Goal: Transaction & Acquisition: Book appointment/travel/reservation

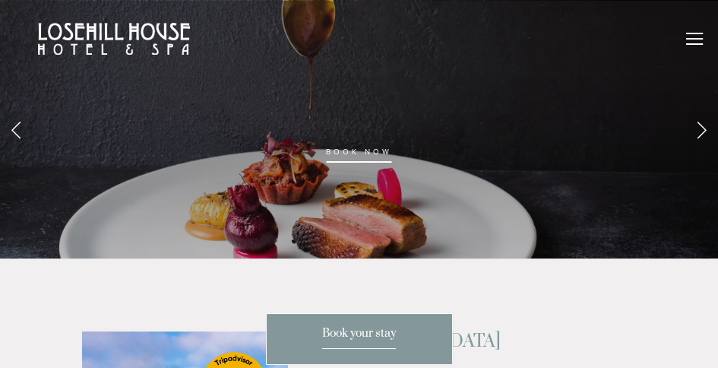
click at [24, 122] on link "Previous Slide" at bounding box center [16, 129] width 33 height 46
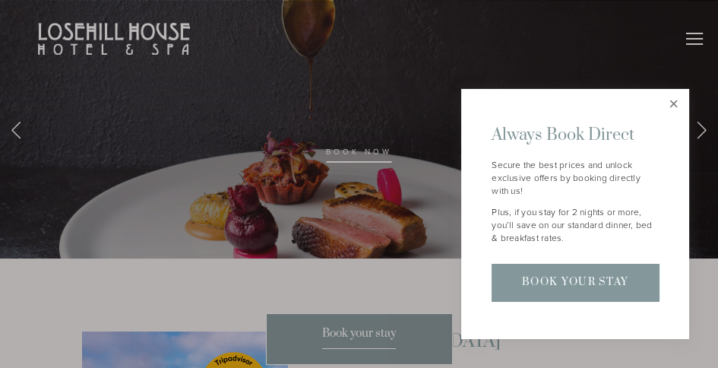
click at [671, 106] on link "Close" at bounding box center [673, 104] width 27 height 27
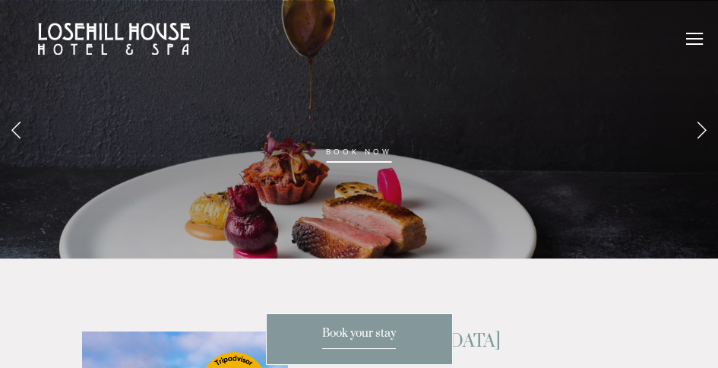
click at [16, 133] on link "Previous Slide" at bounding box center [16, 129] width 33 height 46
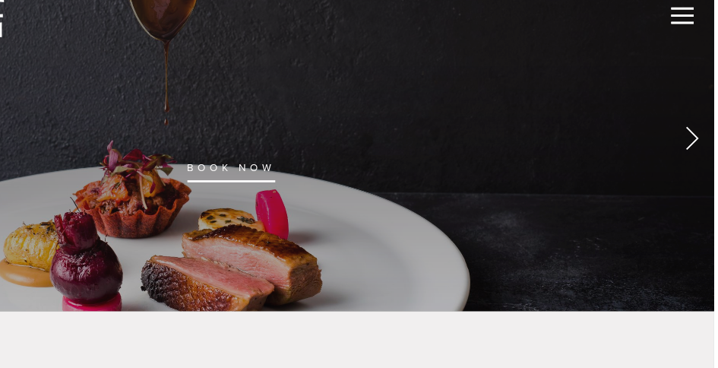
click at [703, 137] on link "Next Slide" at bounding box center [701, 129] width 33 height 46
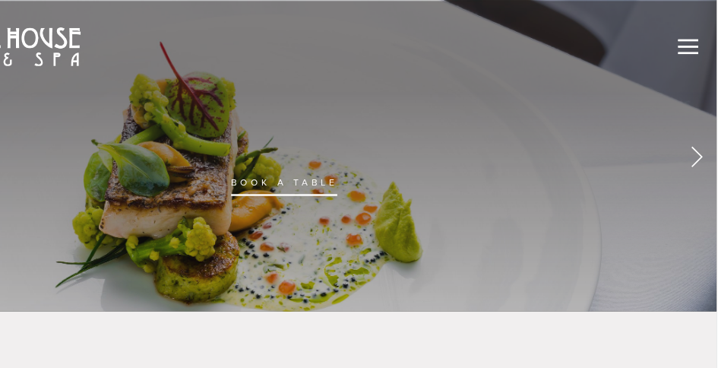
click at [702, 131] on link "Next Slide" at bounding box center [701, 129] width 33 height 46
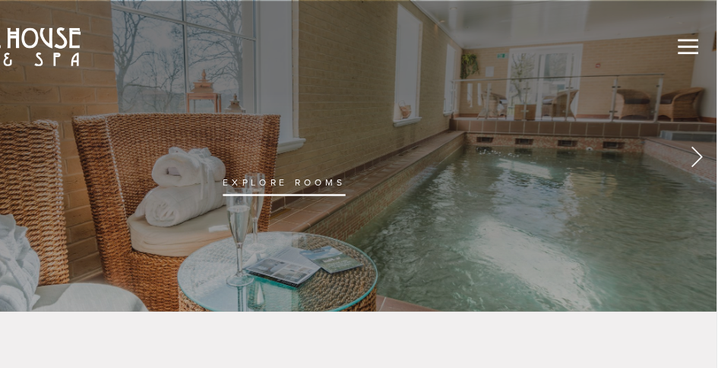
click at [700, 128] on link "Next Slide" at bounding box center [701, 129] width 33 height 46
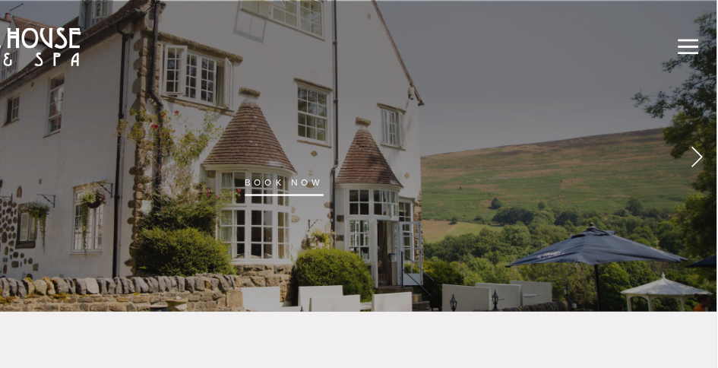
click at [702, 133] on link "Next Slide" at bounding box center [701, 129] width 33 height 46
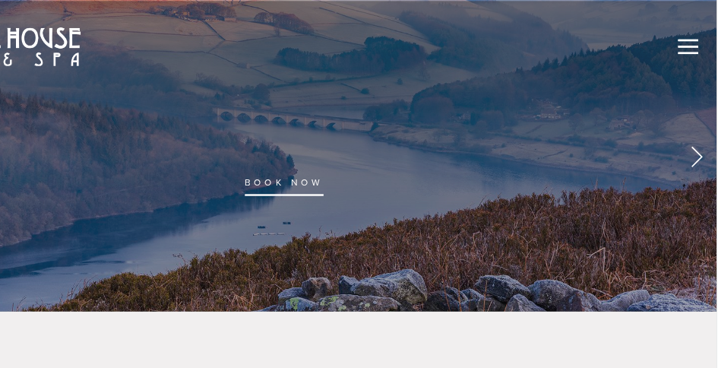
click at [714, 136] on link "Next Slide" at bounding box center [701, 129] width 33 height 46
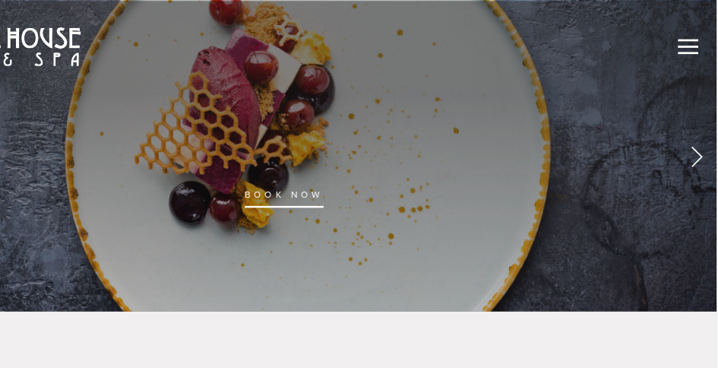
click at [703, 134] on link "Next Slide" at bounding box center [701, 129] width 33 height 46
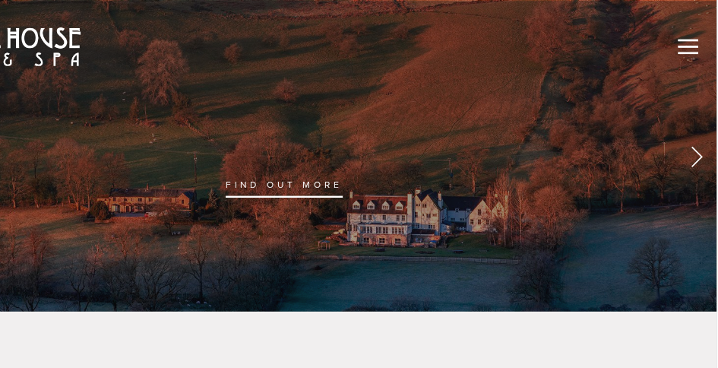
click at [707, 141] on link "Next Slide" at bounding box center [701, 129] width 33 height 46
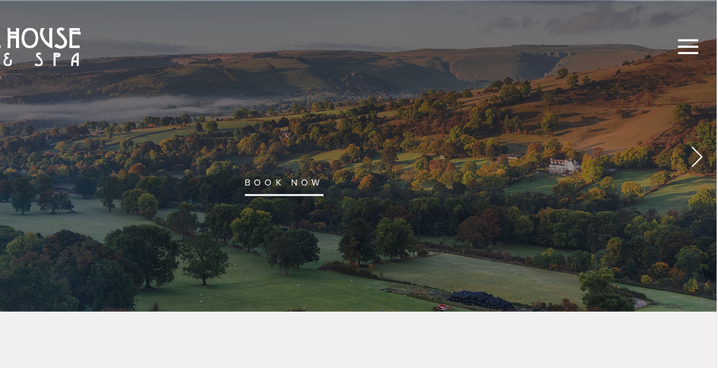
click at [703, 133] on link "Next Slide" at bounding box center [701, 129] width 33 height 46
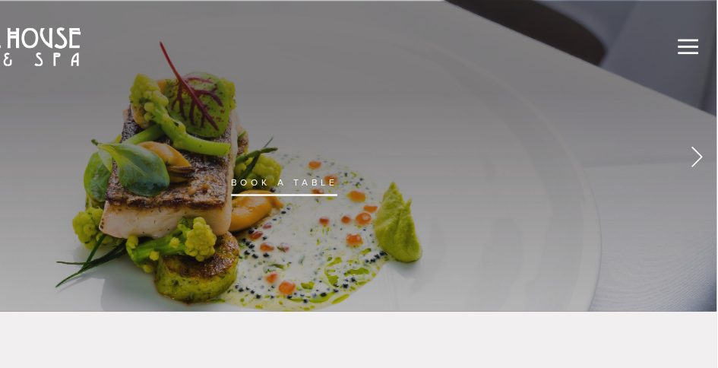
click at [707, 128] on link "Next Slide" at bounding box center [701, 129] width 33 height 46
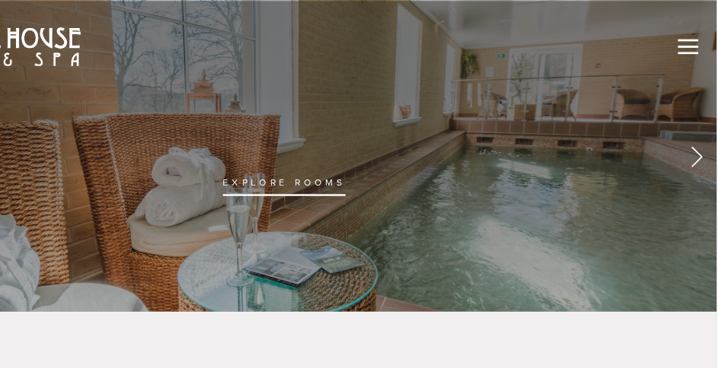
click at [707, 128] on link "Next Slide" at bounding box center [701, 129] width 33 height 46
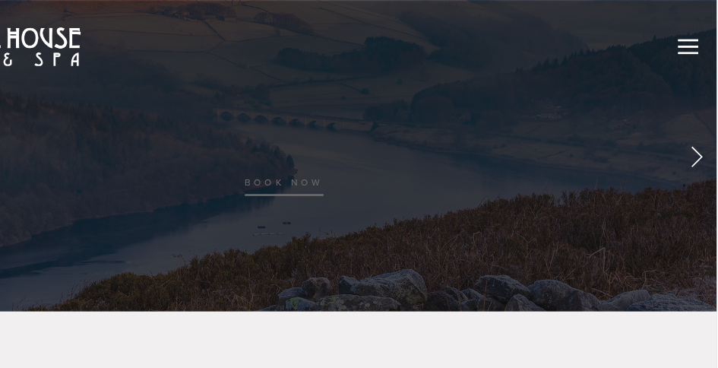
click at [707, 128] on link "Next Slide" at bounding box center [701, 129] width 33 height 46
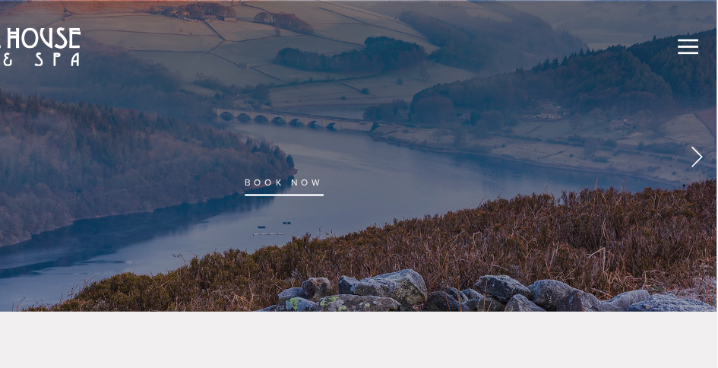
click at [707, 128] on link "Next Slide" at bounding box center [701, 129] width 33 height 46
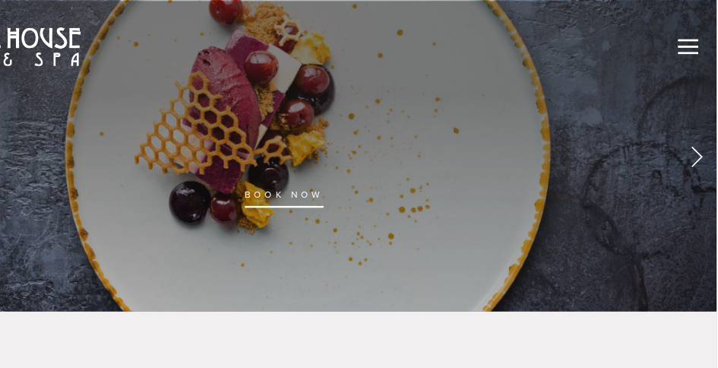
click at [707, 128] on link "Next Slide" at bounding box center [701, 129] width 33 height 46
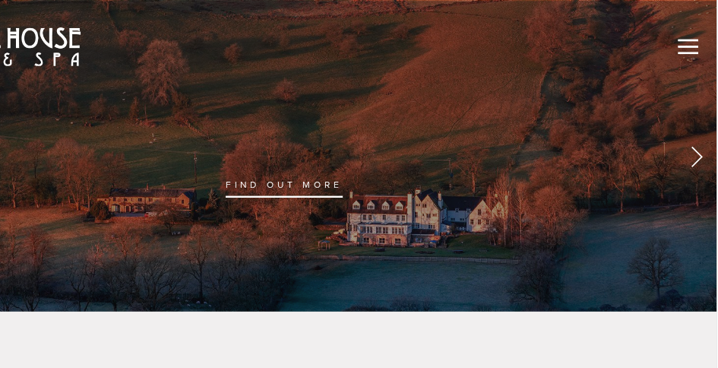
click at [707, 128] on link "Next Slide" at bounding box center [701, 129] width 33 height 46
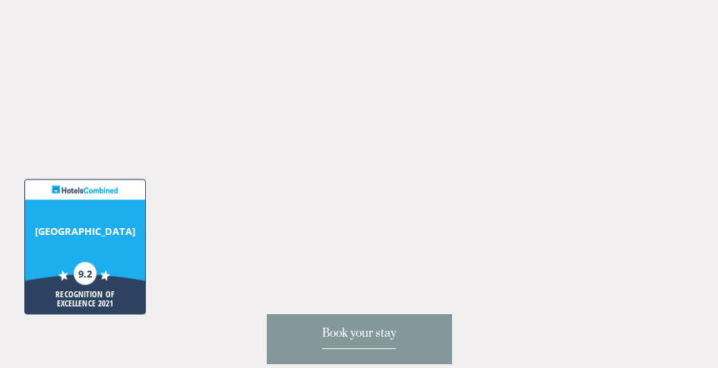
scroll to position [3484, 0]
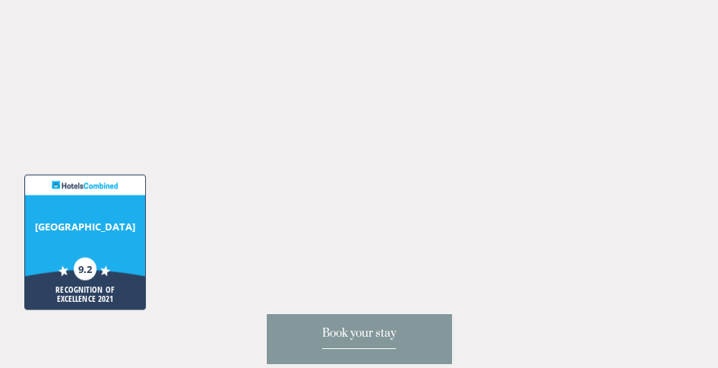
click at [366, 332] on span "Book your stay" at bounding box center [359, 337] width 74 height 23
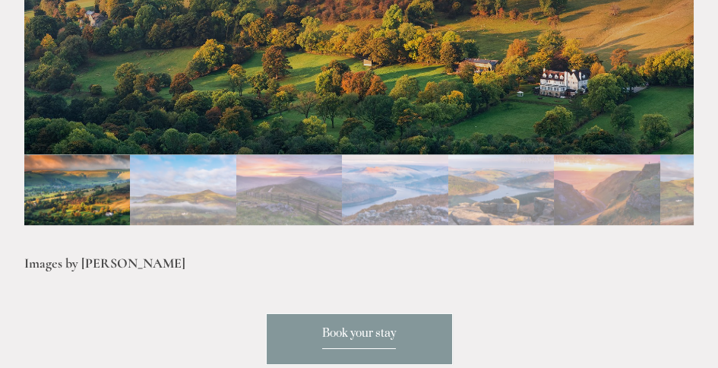
scroll to position [3192, 0]
click at [522, 231] on div at bounding box center [358, 231] width 669 height 0
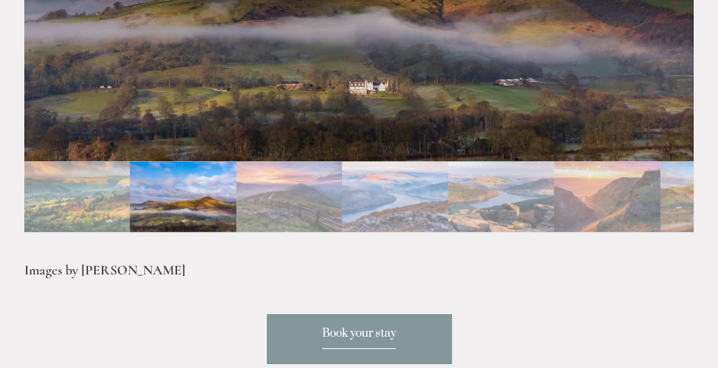
scroll to position [3183, 0]
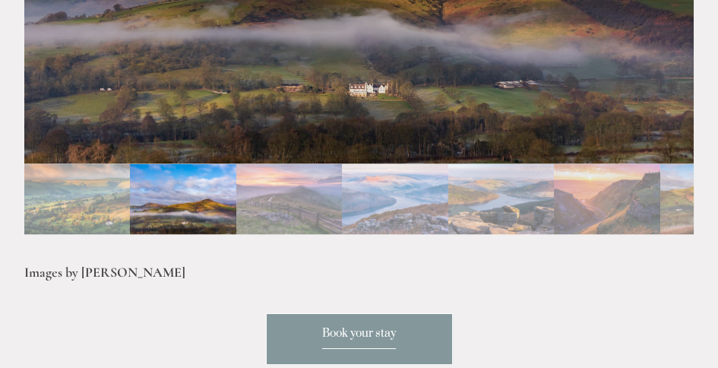
click at [302, 163] on img "Slide 3" at bounding box center [289, 198] width 106 height 71
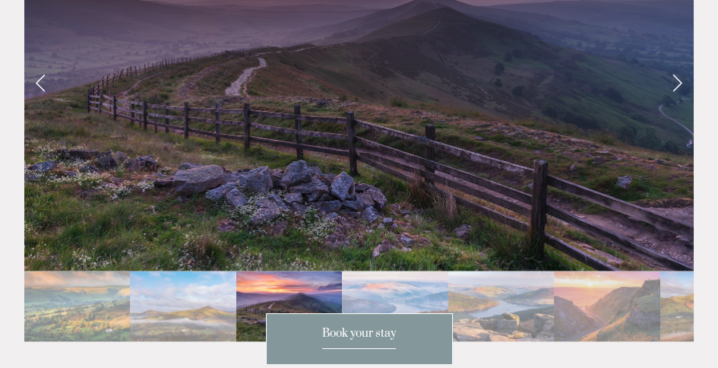
scroll to position [3072, 0]
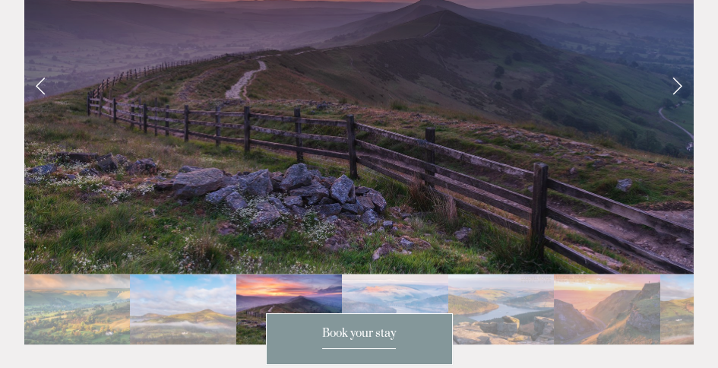
click at [84, 274] on img "Slide 1" at bounding box center [77, 309] width 106 height 71
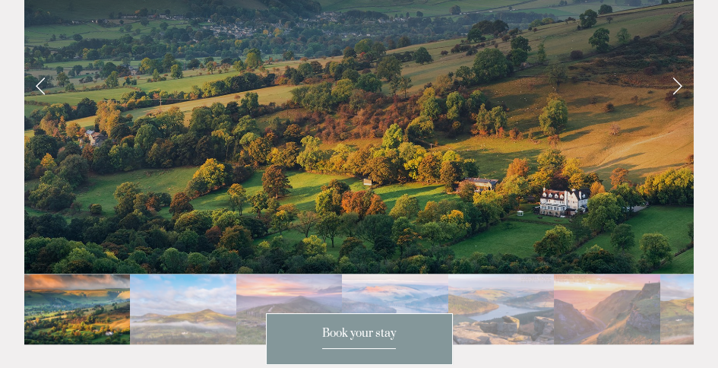
click at [180, 274] on img "Slide 2" at bounding box center [183, 309] width 106 height 71
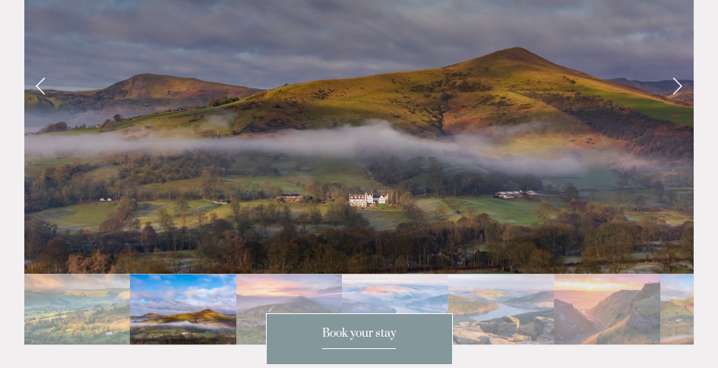
click at [282, 274] on img "Slide 3" at bounding box center [289, 309] width 106 height 71
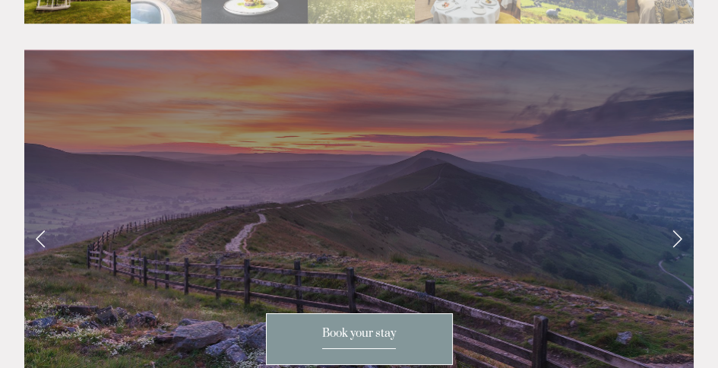
scroll to position [2936, 0]
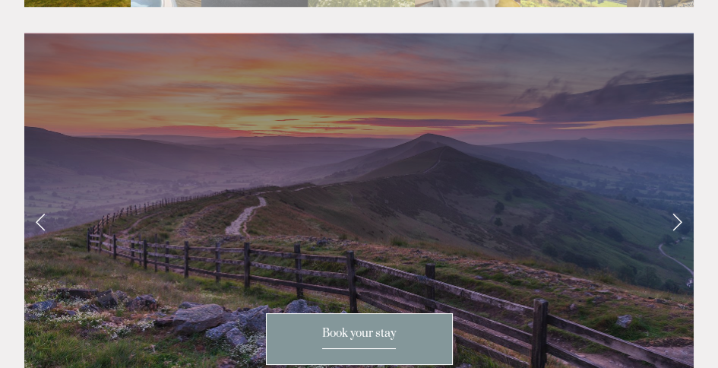
click at [676, 198] on link "Next Slide" at bounding box center [676, 221] width 33 height 46
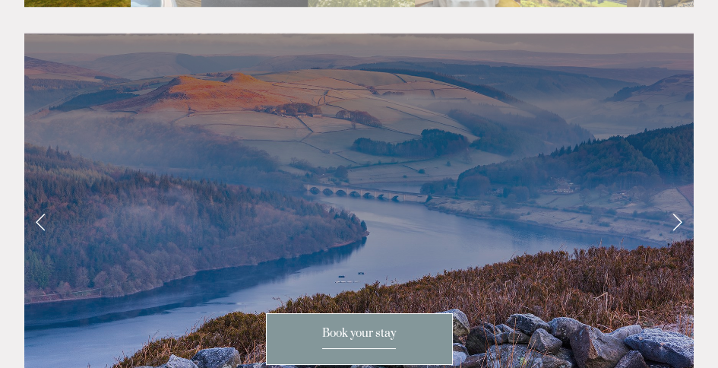
click at [676, 198] on link "Next Slide" at bounding box center [676, 221] width 33 height 46
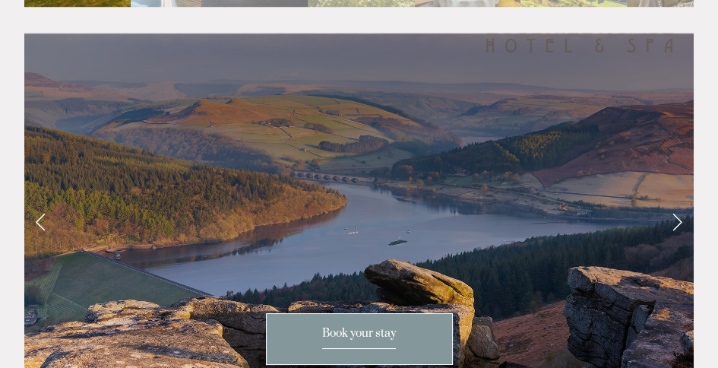
click at [676, 198] on link "Next Slide" at bounding box center [676, 221] width 33 height 46
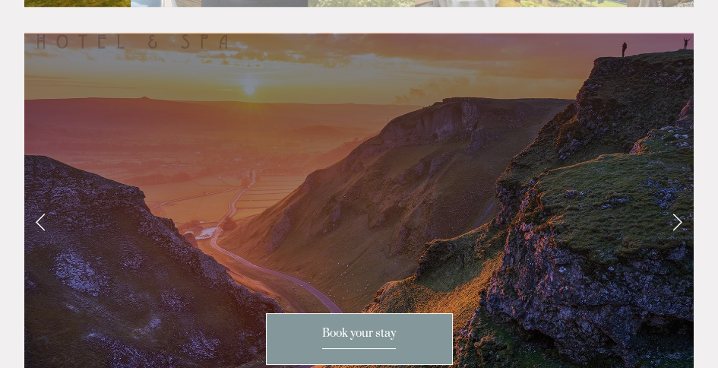
click at [676, 198] on link "Next Slide" at bounding box center [676, 221] width 33 height 46
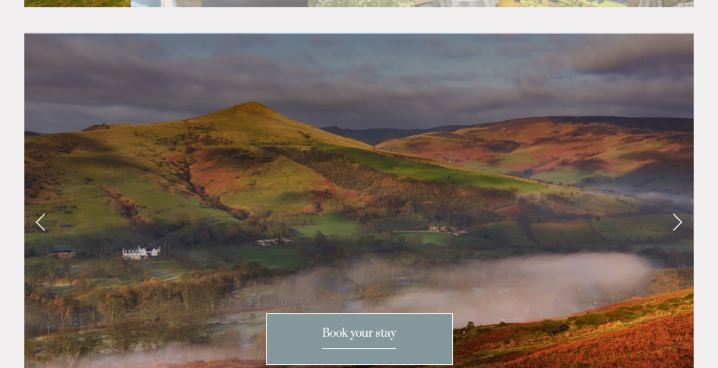
click at [676, 198] on link "Next Slide" at bounding box center [676, 221] width 33 height 46
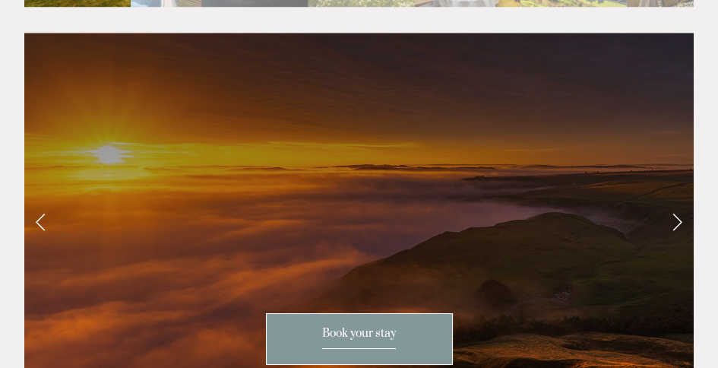
click at [676, 198] on link "Next Slide" at bounding box center [676, 221] width 33 height 46
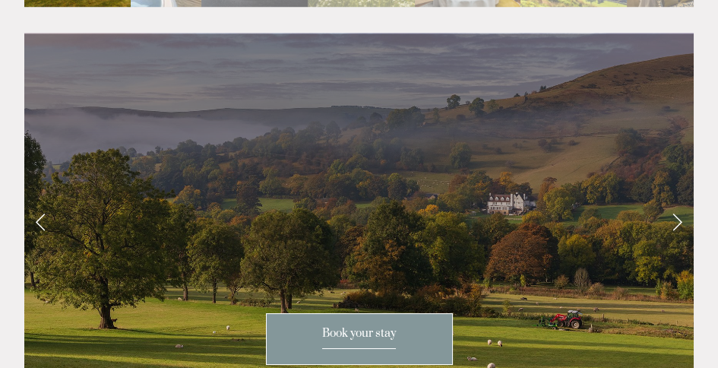
click at [676, 198] on link "Next Slide" at bounding box center [676, 221] width 33 height 46
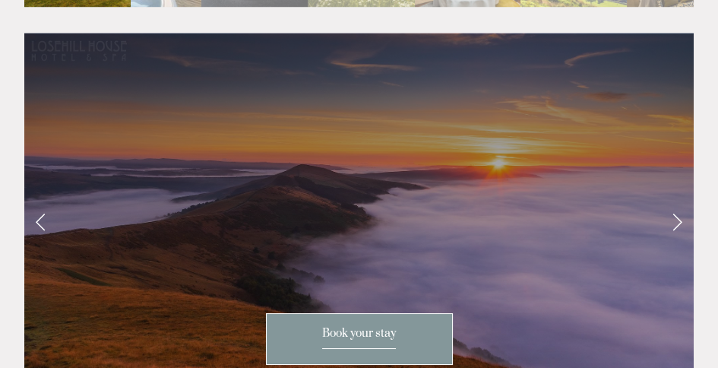
click at [676, 198] on link "Next Slide" at bounding box center [676, 221] width 33 height 46
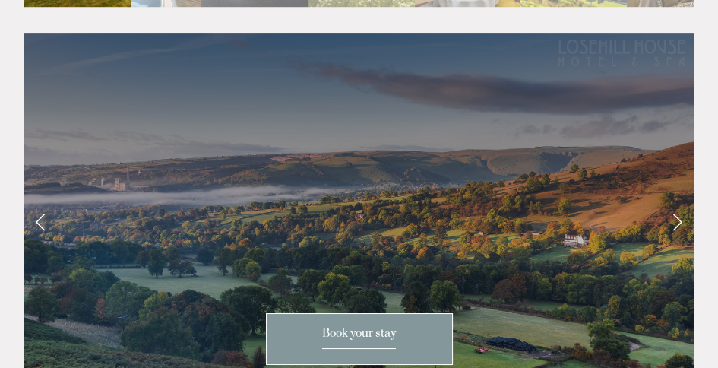
click at [676, 198] on link "Next Slide" at bounding box center [676, 221] width 33 height 46
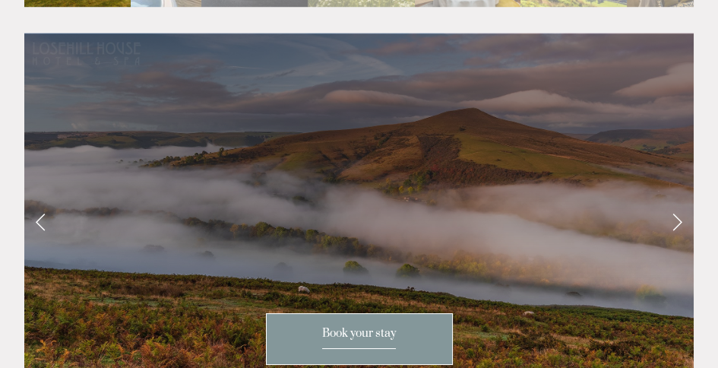
click at [676, 198] on link "Next Slide" at bounding box center [676, 221] width 33 height 46
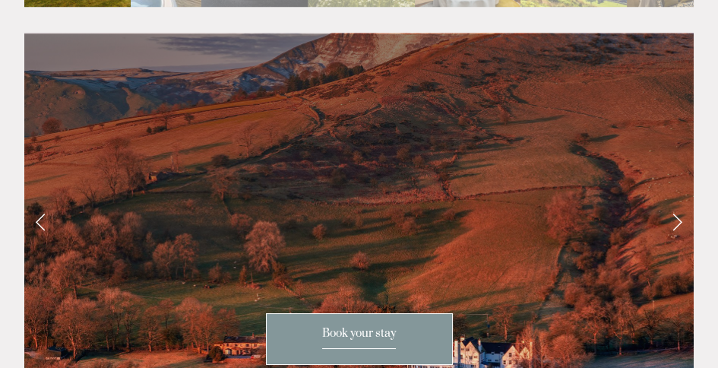
click at [676, 198] on link "Next Slide" at bounding box center [676, 221] width 33 height 46
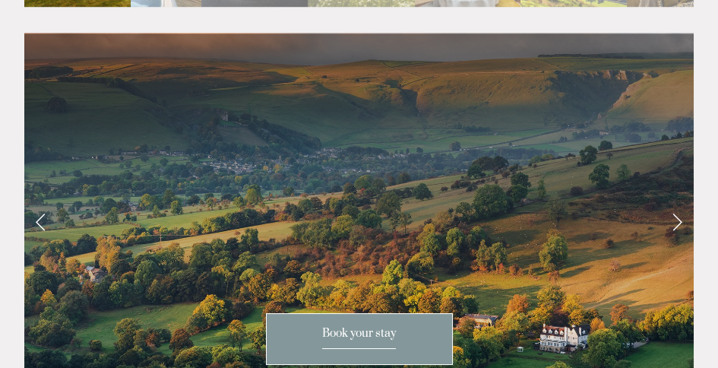
click at [676, 198] on link "Next Slide" at bounding box center [676, 221] width 33 height 46
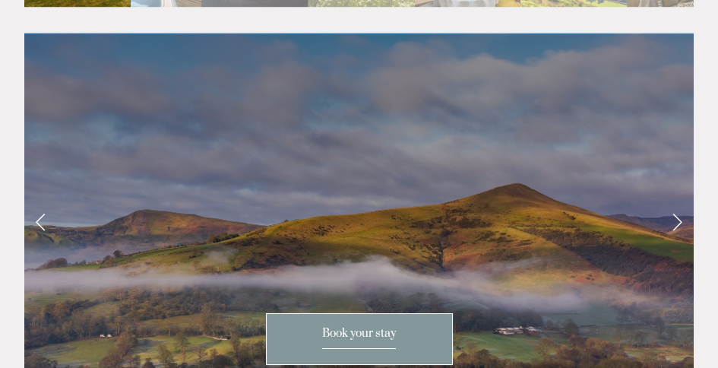
click at [676, 198] on link "Next Slide" at bounding box center [676, 221] width 33 height 46
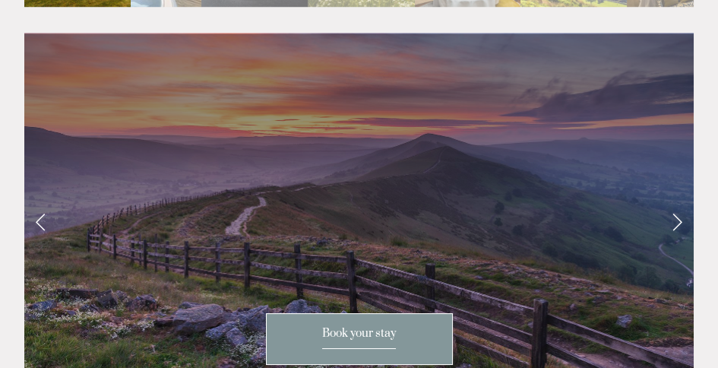
click at [676, 198] on link "Next Slide" at bounding box center [676, 221] width 33 height 46
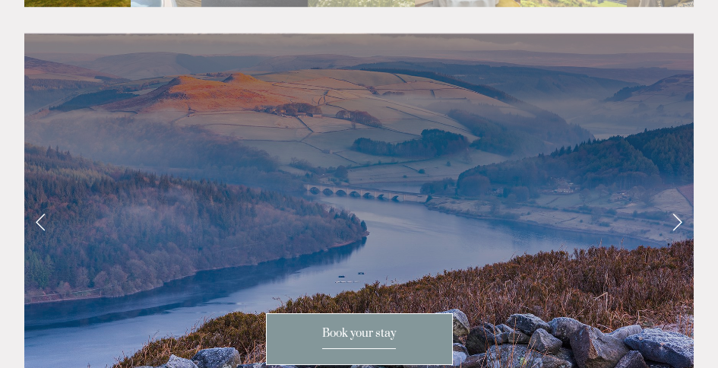
click at [676, 198] on link "Next Slide" at bounding box center [676, 221] width 33 height 46
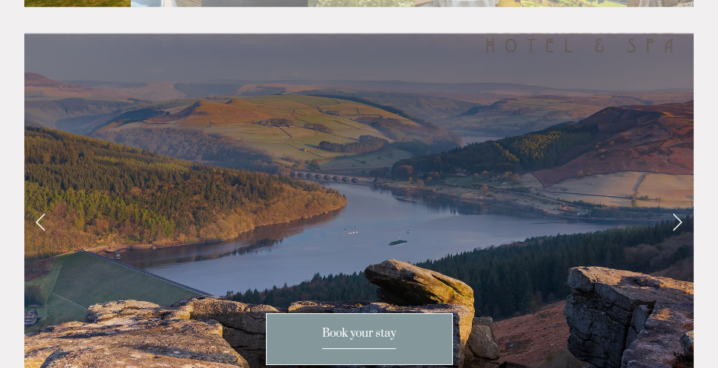
click at [676, 198] on link "Next Slide" at bounding box center [676, 221] width 33 height 46
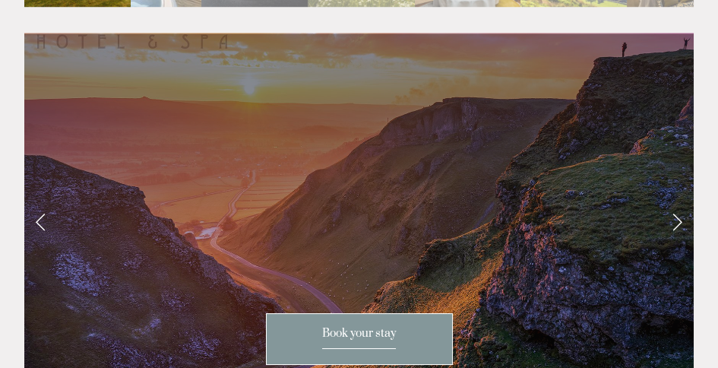
click at [676, 198] on link "Next Slide" at bounding box center [676, 221] width 33 height 46
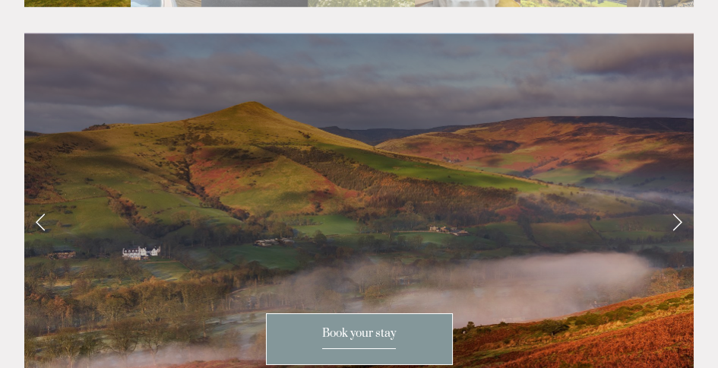
click at [676, 198] on link "Next Slide" at bounding box center [676, 221] width 33 height 46
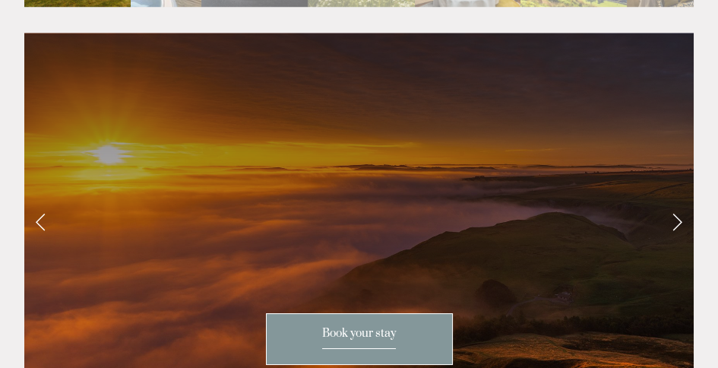
click at [676, 198] on link "Next Slide" at bounding box center [676, 221] width 33 height 46
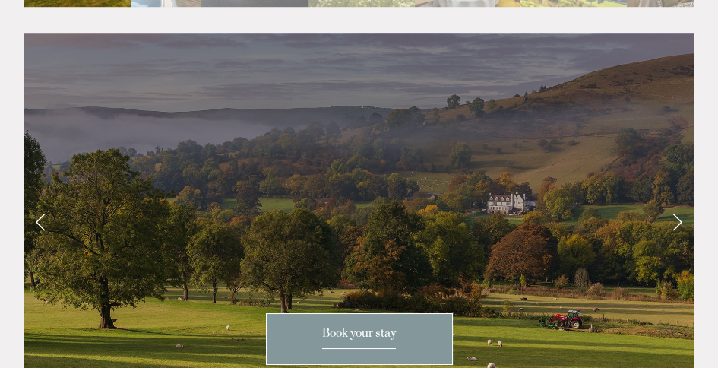
click at [676, 198] on link "Next Slide" at bounding box center [676, 221] width 33 height 46
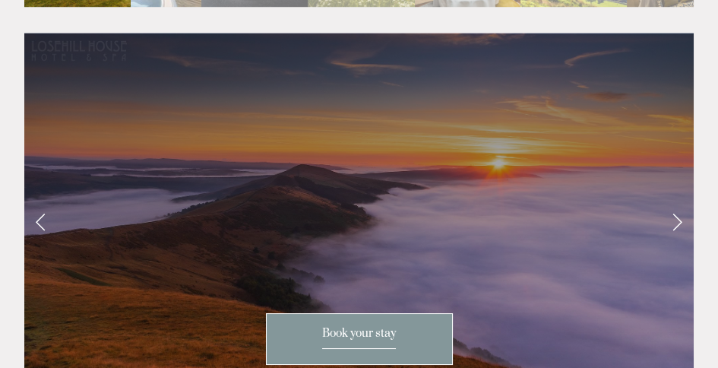
click at [676, 198] on link "Next Slide" at bounding box center [676, 221] width 33 height 46
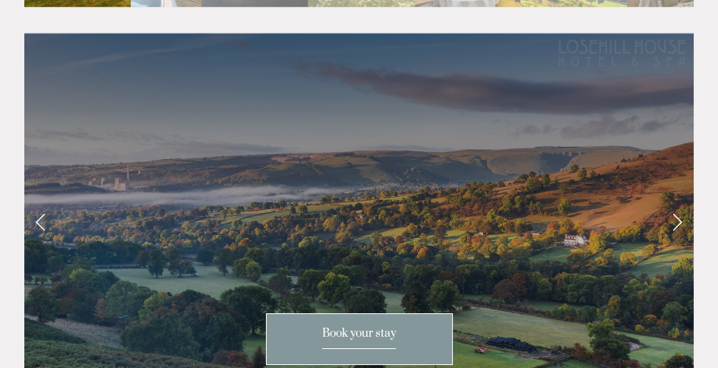
click at [676, 198] on link "Next Slide" at bounding box center [676, 221] width 33 height 46
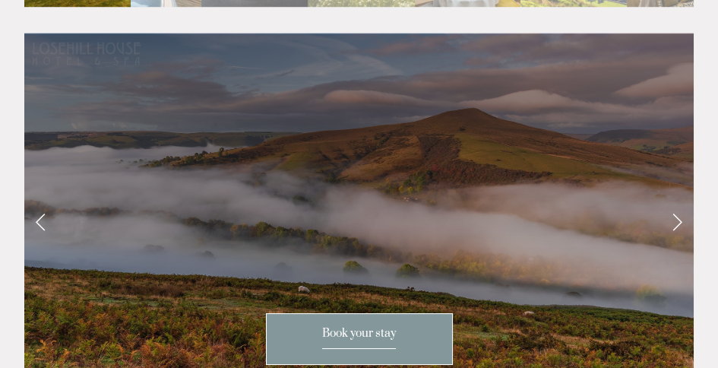
click at [676, 198] on link "Next Slide" at bounding box center [676, 221] width 33 height 46
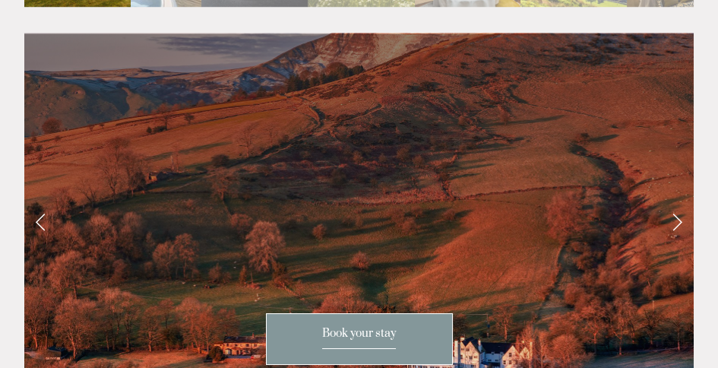
click at [676, 198] on link "Next Slide" at bounding box center [676, 221] width 33 height 46
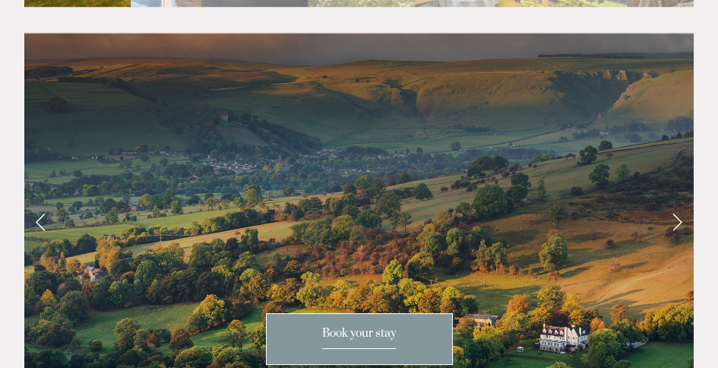
click at [676, 198] on link "Next Slide" at bounding box center [676, 221] width 33 height 46
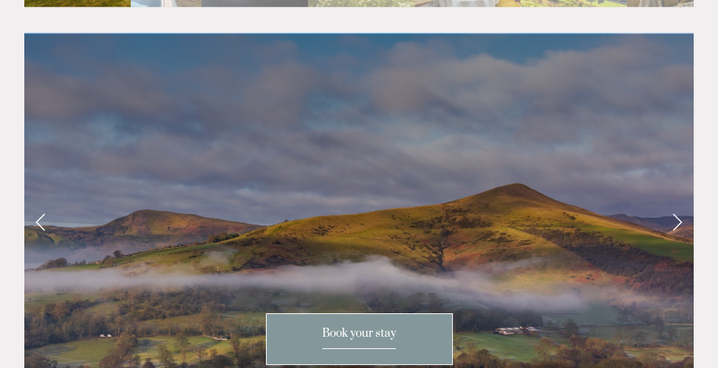
click at [676, 198] on link "Next Slide" at bounding box center [676, 221] width 33 height 46
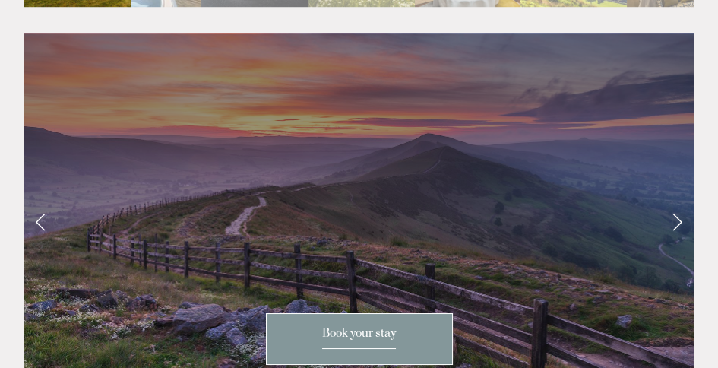
click at [676, 198] on link "Next Slide" at bounding box center [676, 221] width 33 height 46
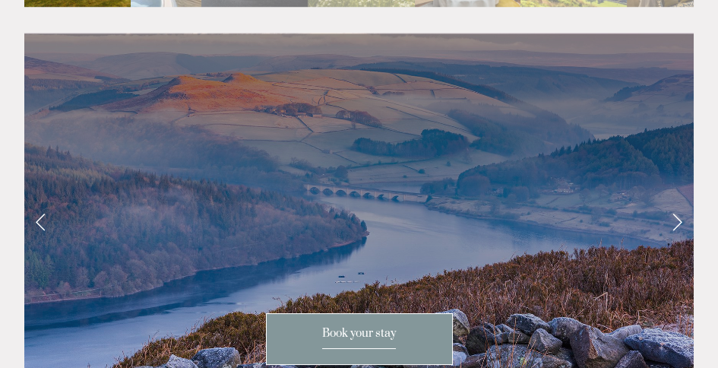
click at [676, 198] on link "Next Slide" at bounding box center [676, 221] width 33 height 46
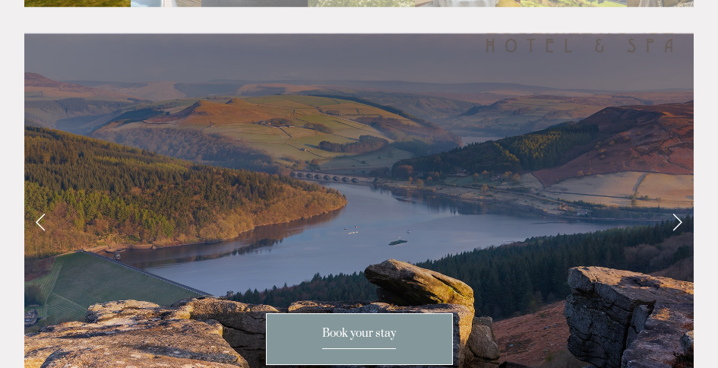
click at [676, 198] on link "Next Slide" at bounding box center [676, 221] width 33 height 46
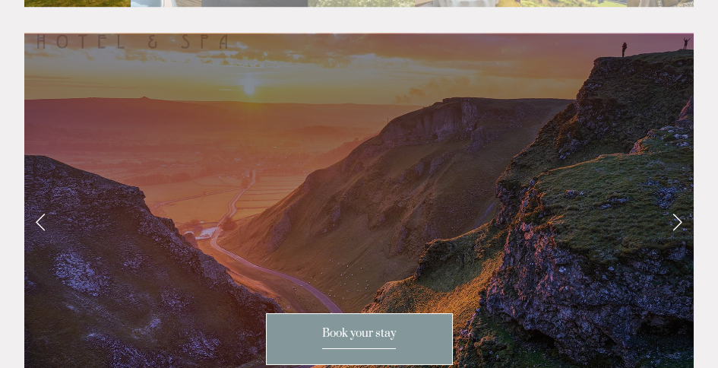
click at [676, 198] on link "Next Slide" at bounding box center [676, 221] width 33 height 46
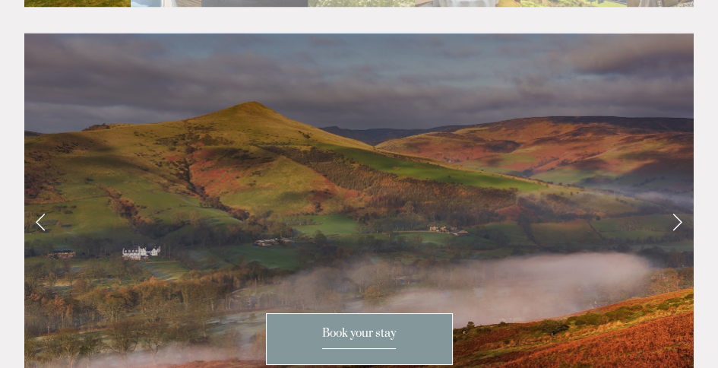
click at [676, 198] on link "Next Slide" at bounding box center [676, 221] width 33 height 46
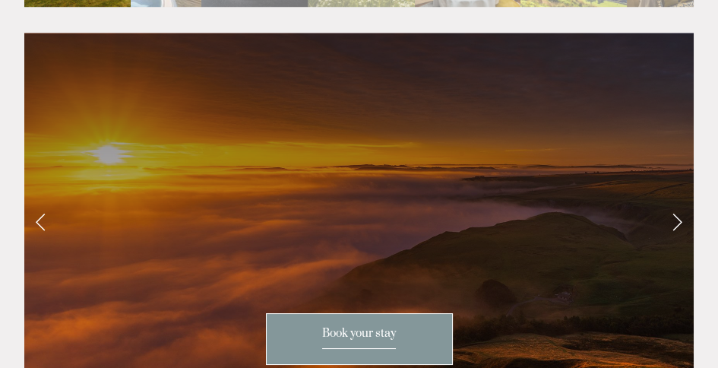
click at [676, 198] on link "Next Slide" at bounding box center [676, 221] width 33 height 46
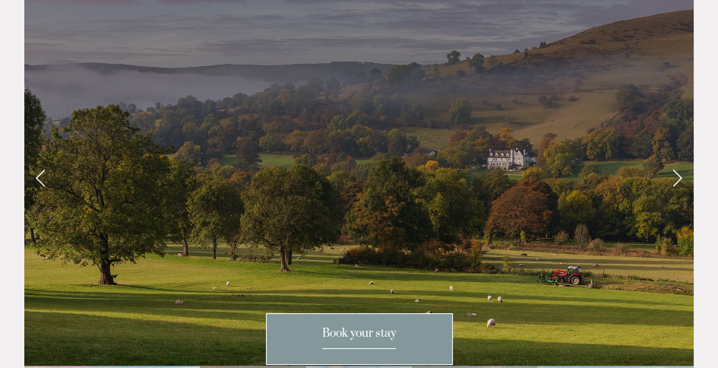
scroll to position [2980, 0]
